Goal: Book appointment/travel/reservation

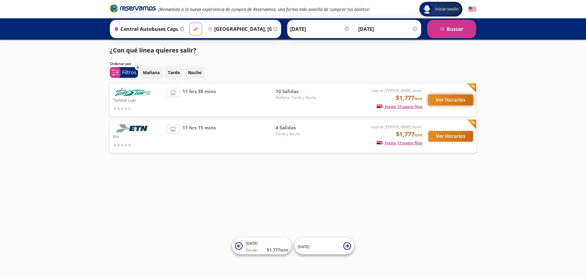
click at [446, 98] on button "Ver Horarios" at bounding box center [450, 100] width 45 height 11
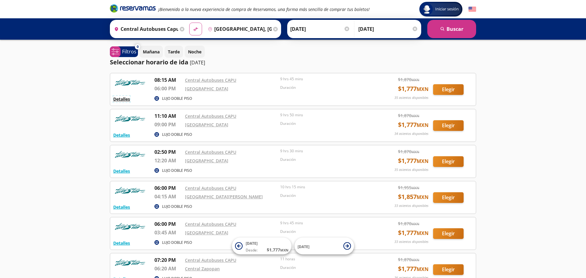
click at [122, 100] on button "Detalles" at bounding box center [121, 99] width 17 height 6
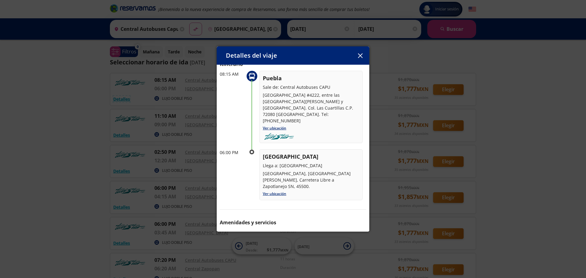
scroll to position [42, 0]
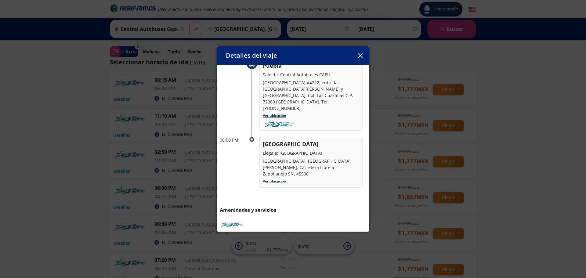
click at [360, 58] on button "button" at bounding box center [359, 55] width 9 height 9
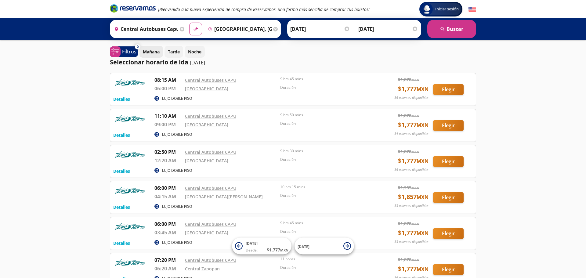
click at [154, 53] on p "Mañana" at bounding box center [151, 51] width 17 height 6
